Goal: Transaction & Acquisition: Download file/media

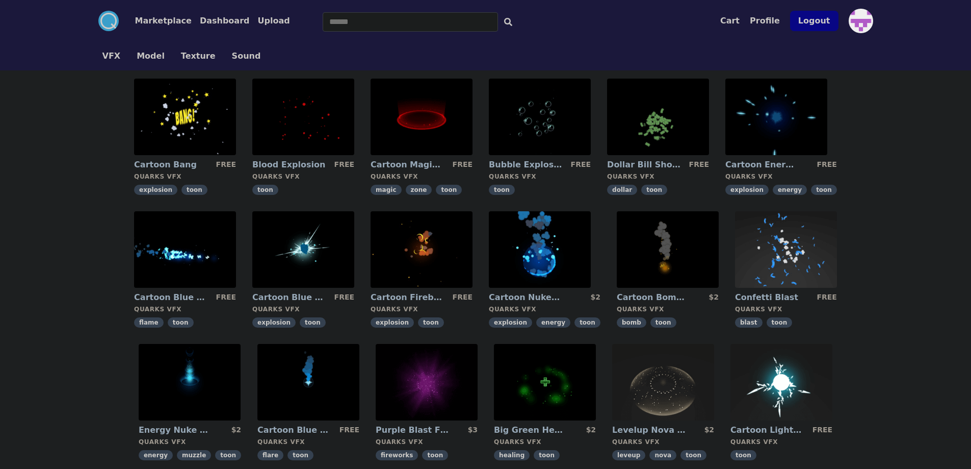
click at [649, 126] on img at bounding box center [658, 117] width 102 height 76
click at [775, 129] on img at bounding box center [776, 117] width 102 height 76
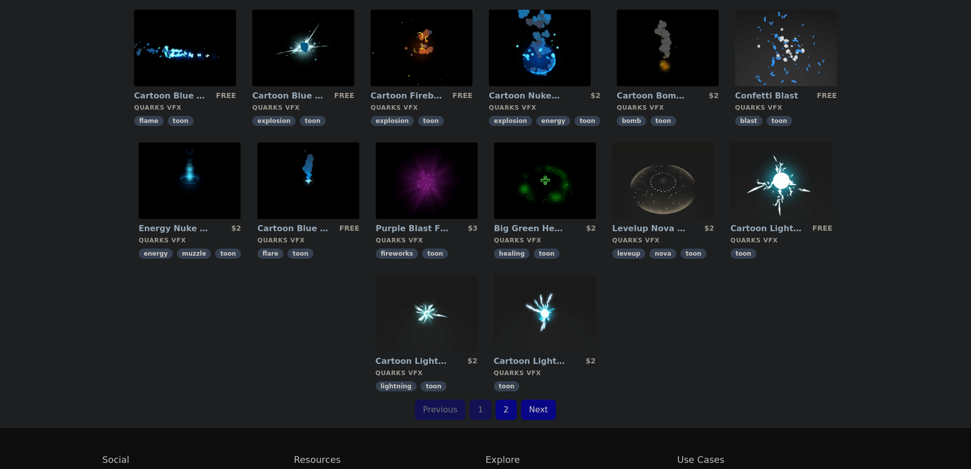
scroll to position [204, 0]
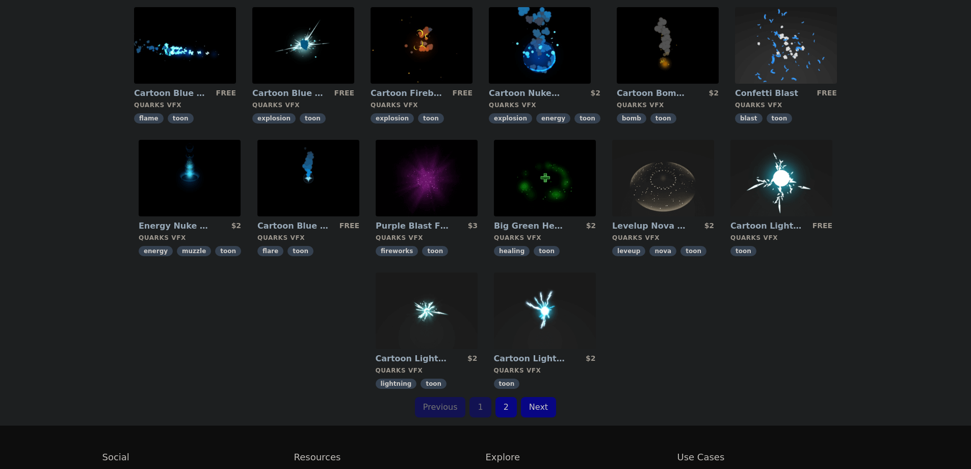
click at [513, 404] on link "2" at bounding box center [506, 407] width 21 height 20
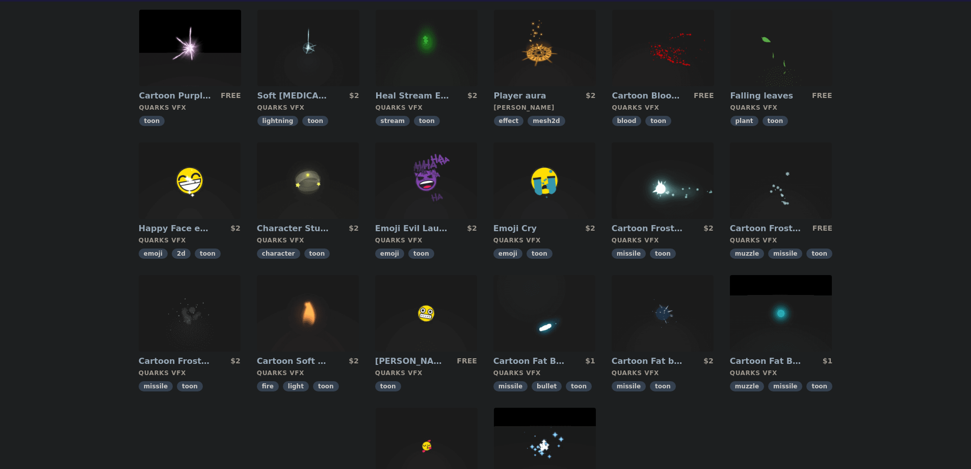
scroll to position [51, 0]
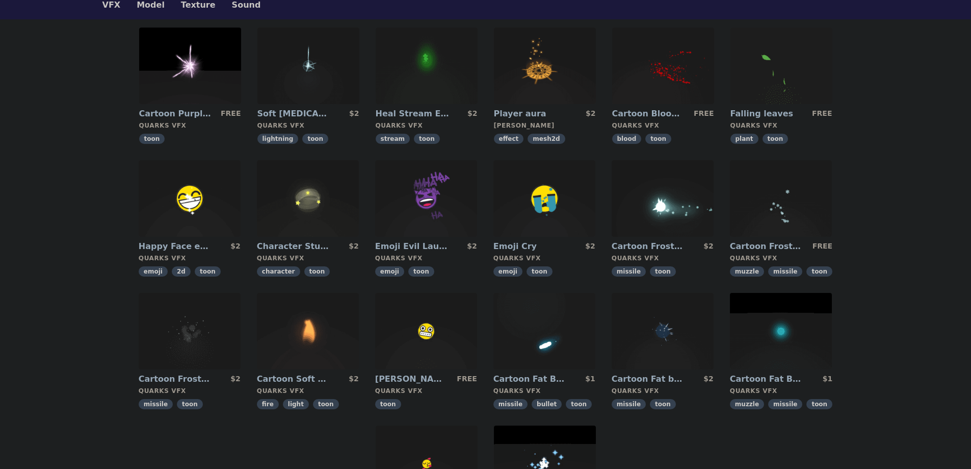
click at [792, 88] on img at bounding box center [782, 66] width 102 height 76
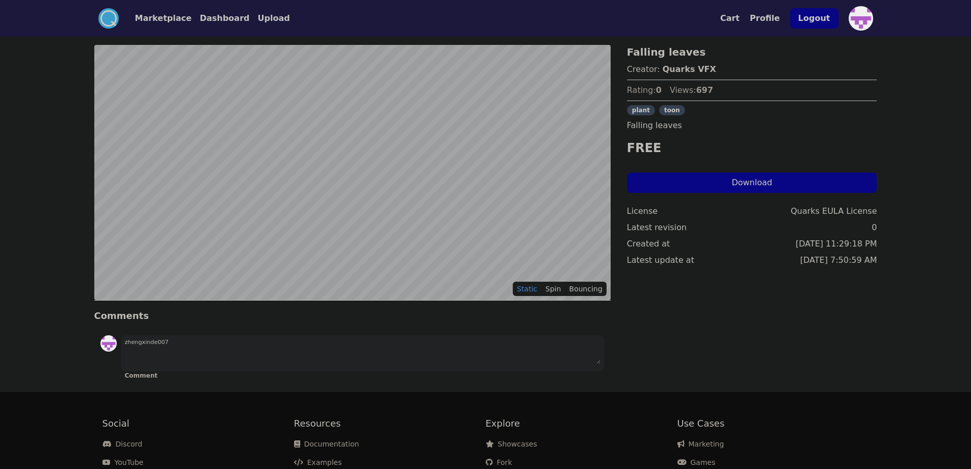
click at [695, 188] on button "Download" at bounding box center [752, 182] width 250 height 20
click at [228, 18] on button "Dashboard" at bounding box center [225, 18] width 50 height 12
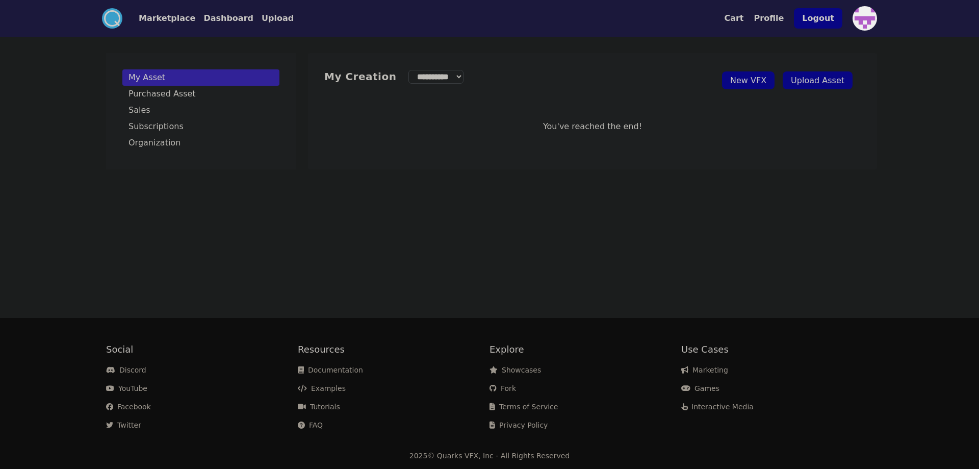
click at [766, 74] on link "New VFX" at bounding box center [748, 80] width 53 height 18
